Goal: Task Accomplishment & Management: Complete application form

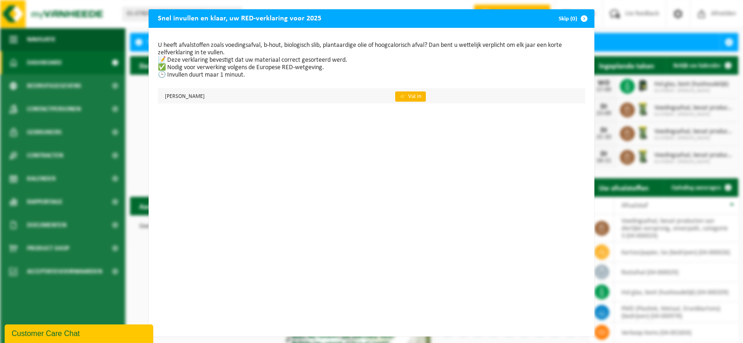
click at [426, 97] on link "👉 Vul in" at bounding box center [410, 96] width 31 height 10
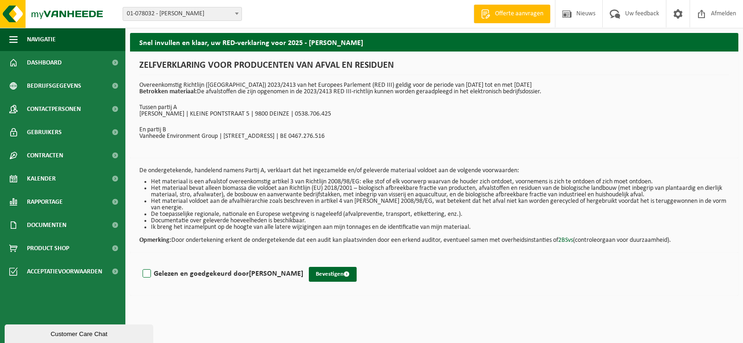
click at [146, 272] on label "Gelezen en goedgekeurd door [PERSON_NAME]" at bounding box center [222, 274] width 163 height 14
click at [303, 262] on input "Gelezen en goedgekeurd door [PERSON_NAME]" at bounding box center [303, 262] width 0 height 0
checkbox input "true"
click at [335, 274] on button "Bevestigen" at bounding box center [333, 274] width 48 height 15
